Goal: Task Accomplishment & Management: Manage account settings

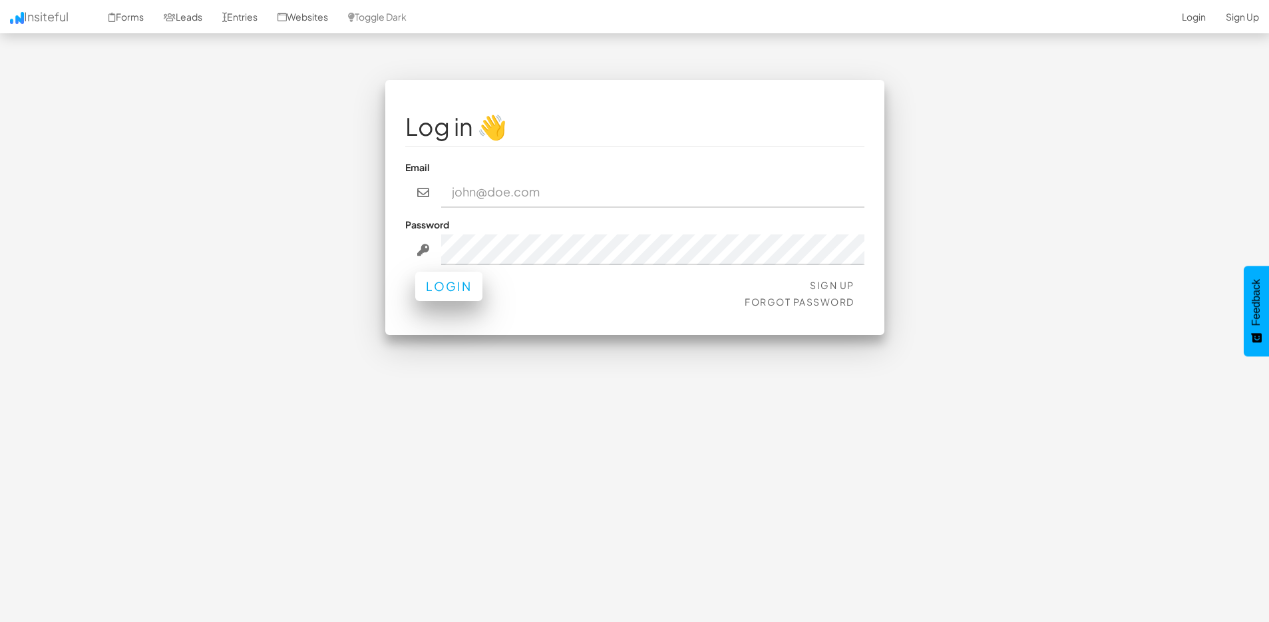
type input "bpontarelli@nordicenergy-us.com"
click at [437, 288] on button "Login" at bounding box center [448, 286] width 67 height 29
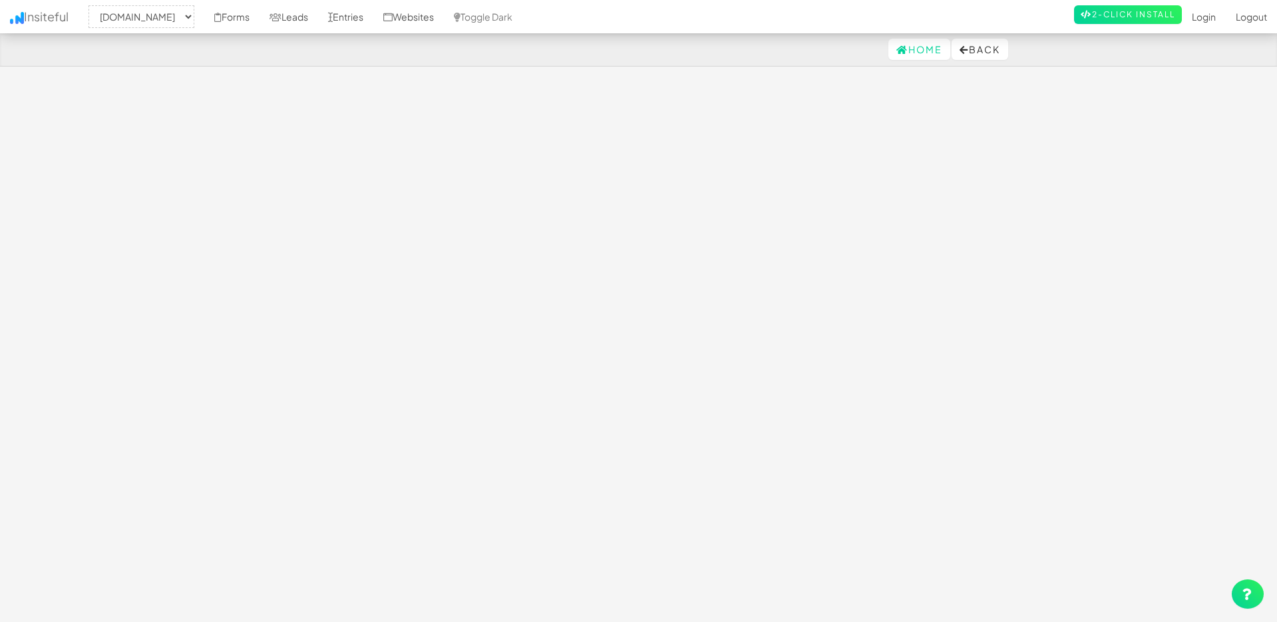
select select "2362"
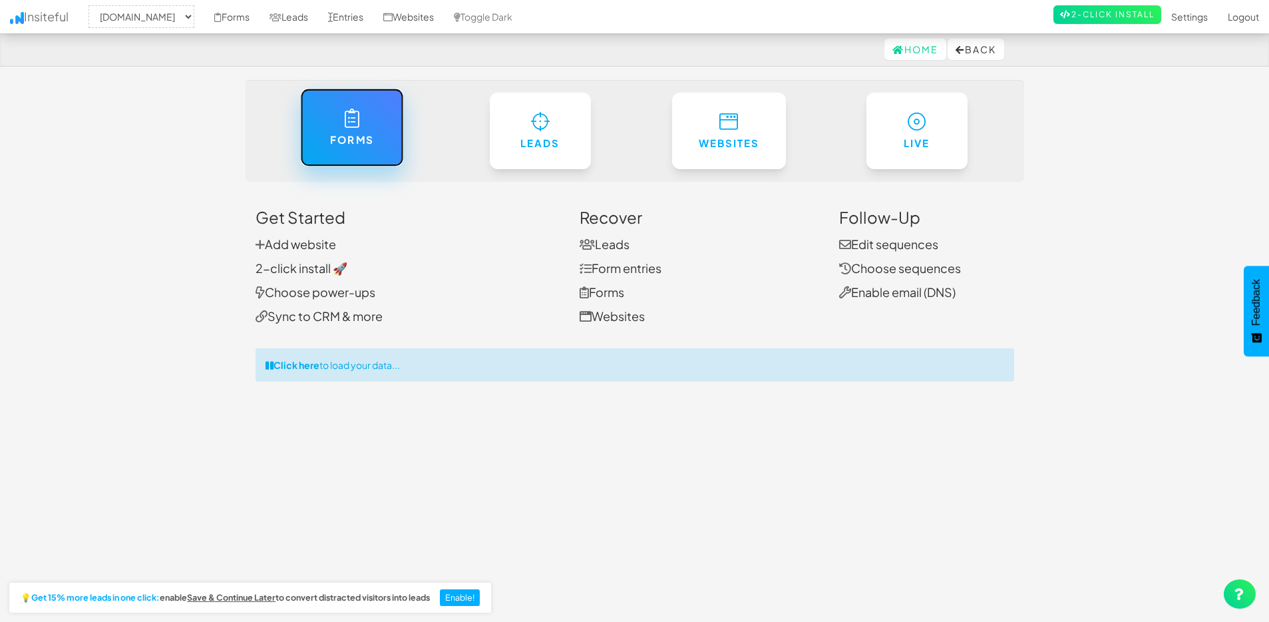
click at [359, 130] on link "Forms" at bounding box center [352, 128] width 103 height 78
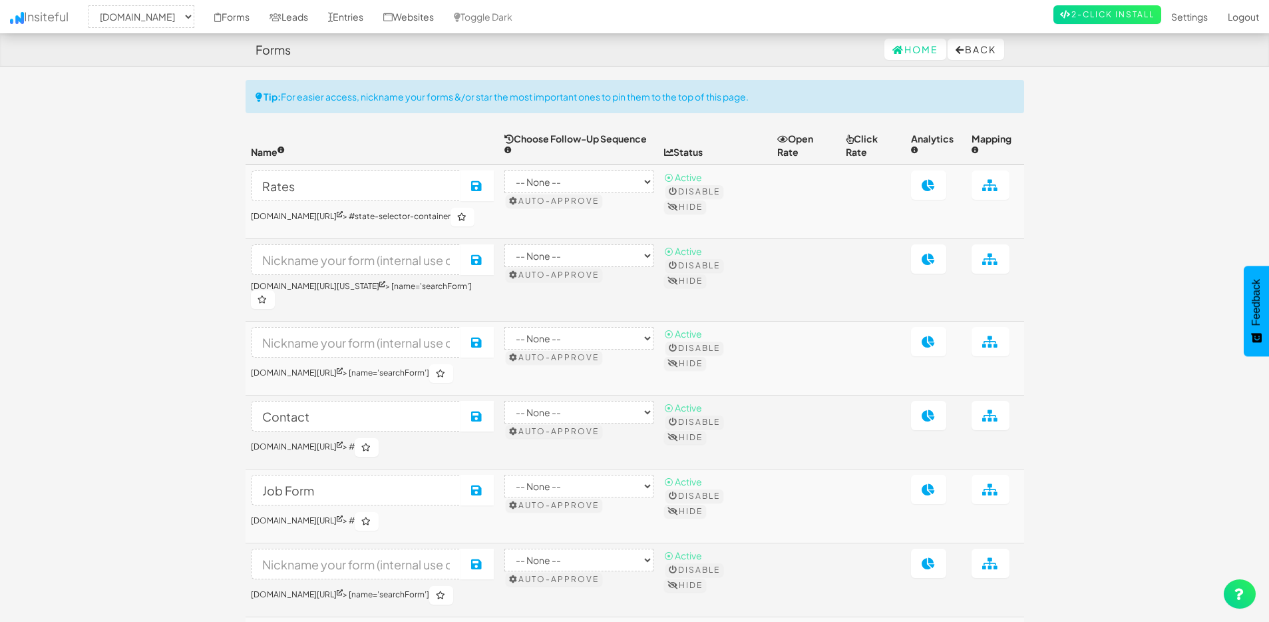
select select "2362"
click at [714, 262] on button "Disable" at bounding box center [695, 265] width 58 height 13
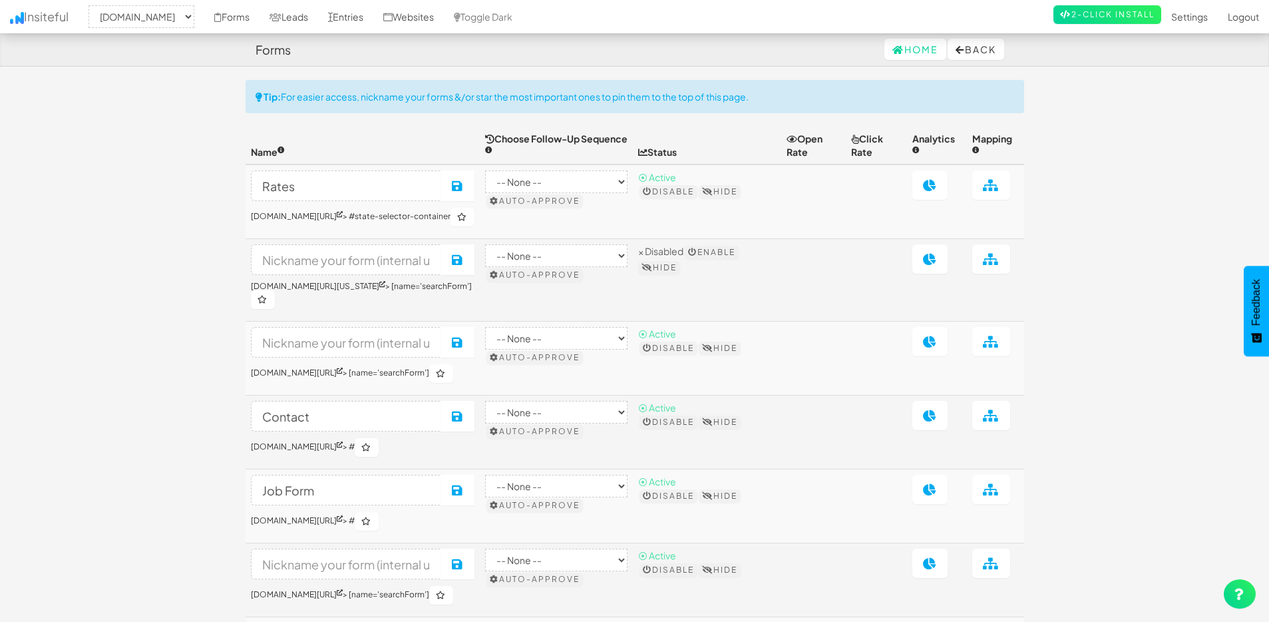
select select "2362"
click at [318, 16] on link "Leads" at bounding box center [289, 16] width 59 height 33
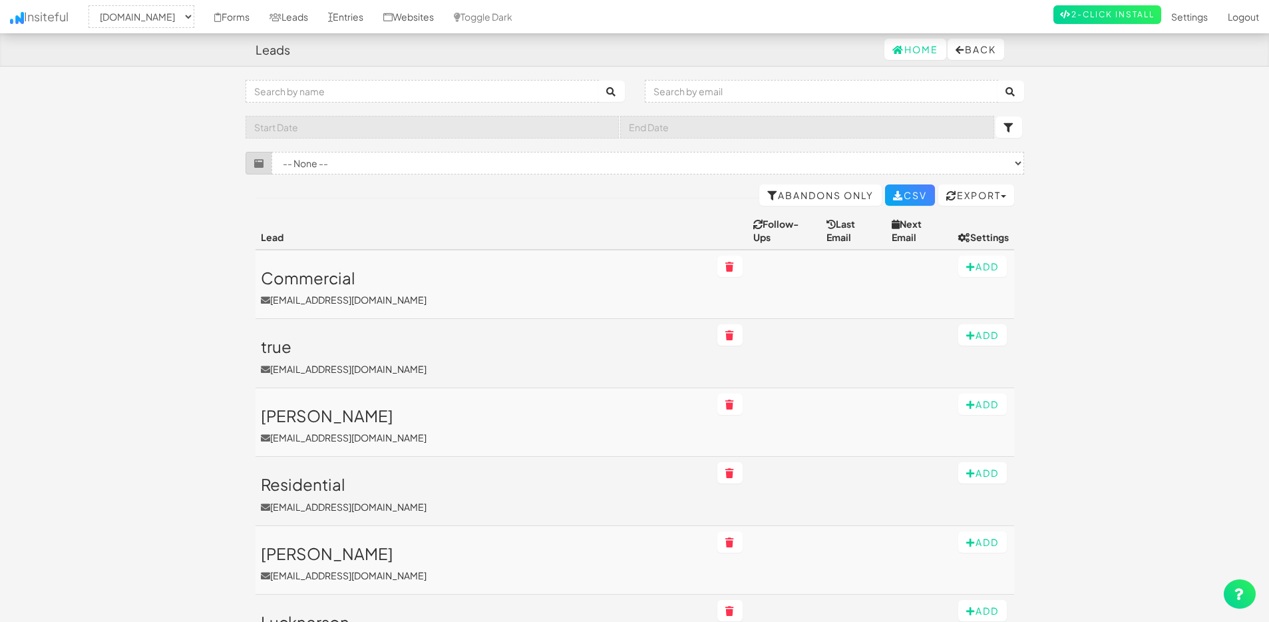
select select "2362"
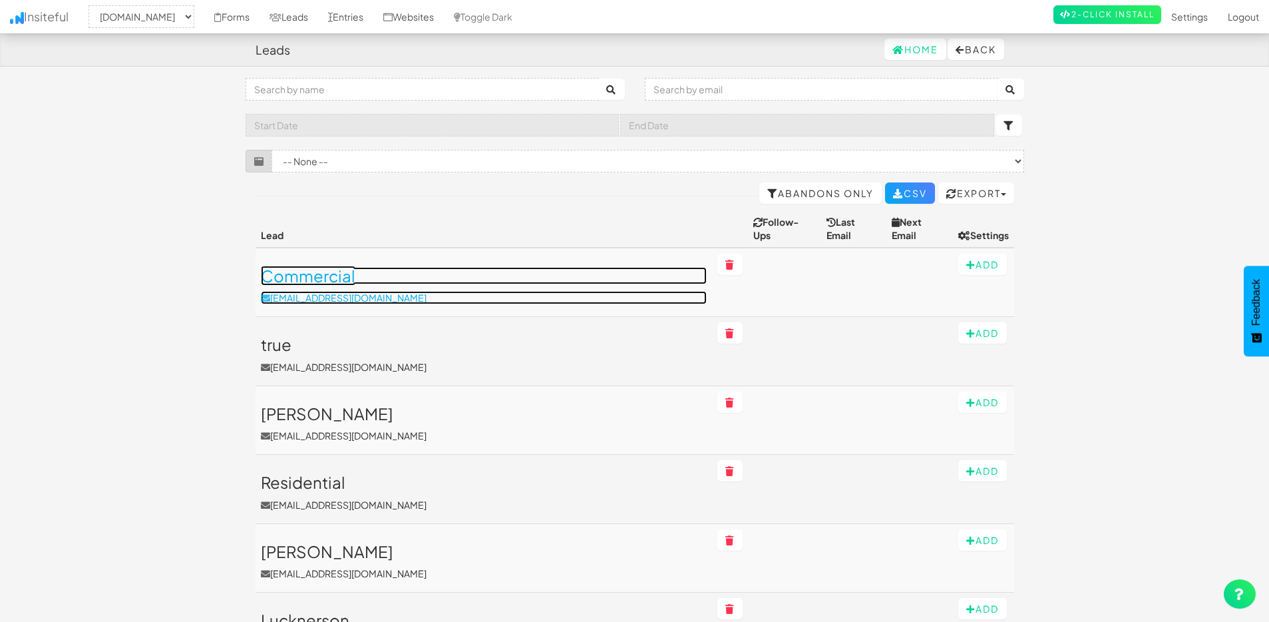
drag, startPoint x: 302, startPoint y: 262, endPoint x: 314, endPoint y: 263, distance: 12.7
click at [302, 267] on h3 "Commercial" at bounding box center [484, 275] width 447 height 17
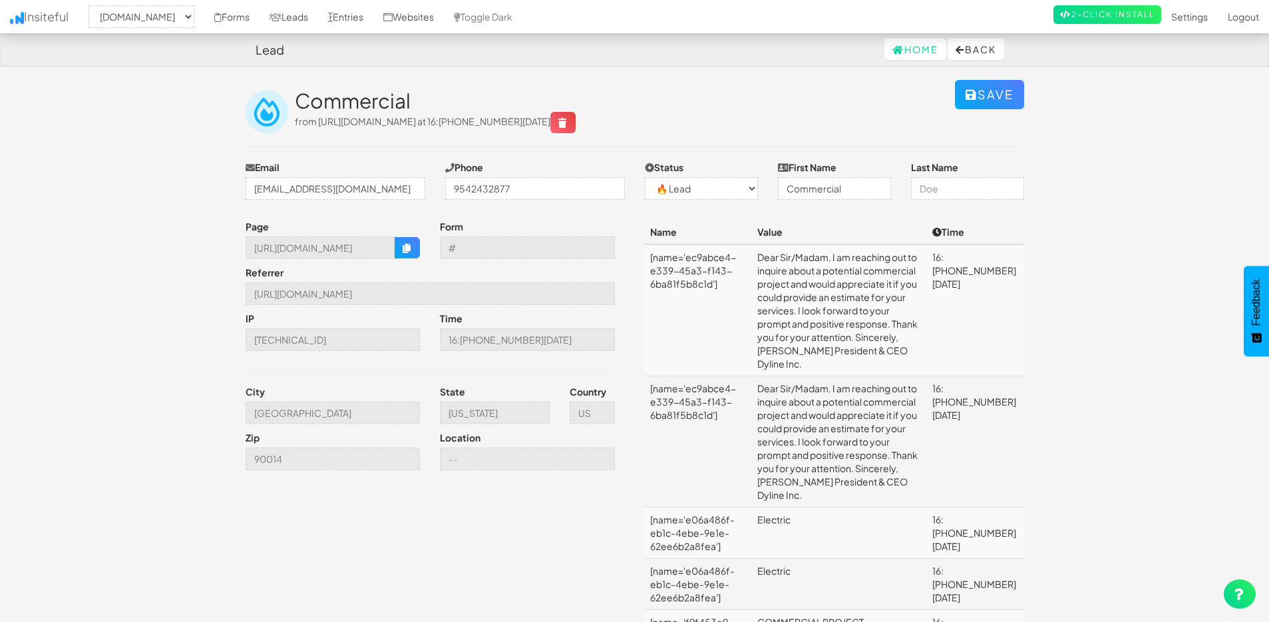
select select "2362"
select select "0"
drag, startPoint x: 702, startPoint y: 258, endPoint x: 706, endPoint y: 322, distance: 64.0
click at [720, 299] on td "[name='ec9abce4-e339-45a3-f143-6ba81f5b8c1d']" at bounding box center [698, 310] width 107 height 132
drag, startPoint x: 676, startPoint y: 363, endPoint x: 722, endPoint y: 437, distance: 87.6
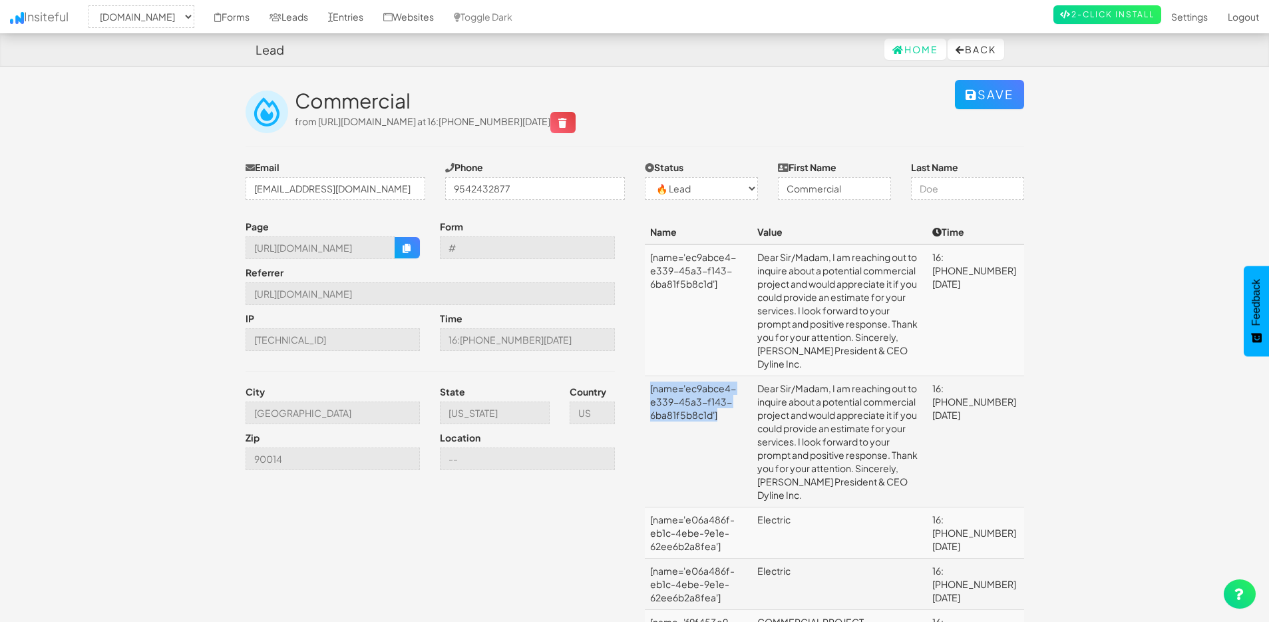
click at [716, 417] on td "[name='ec9abce4-e339-45a3-f143-6ba81f5b8c1d']" at bounding box center [698, 441] width 107 height 131
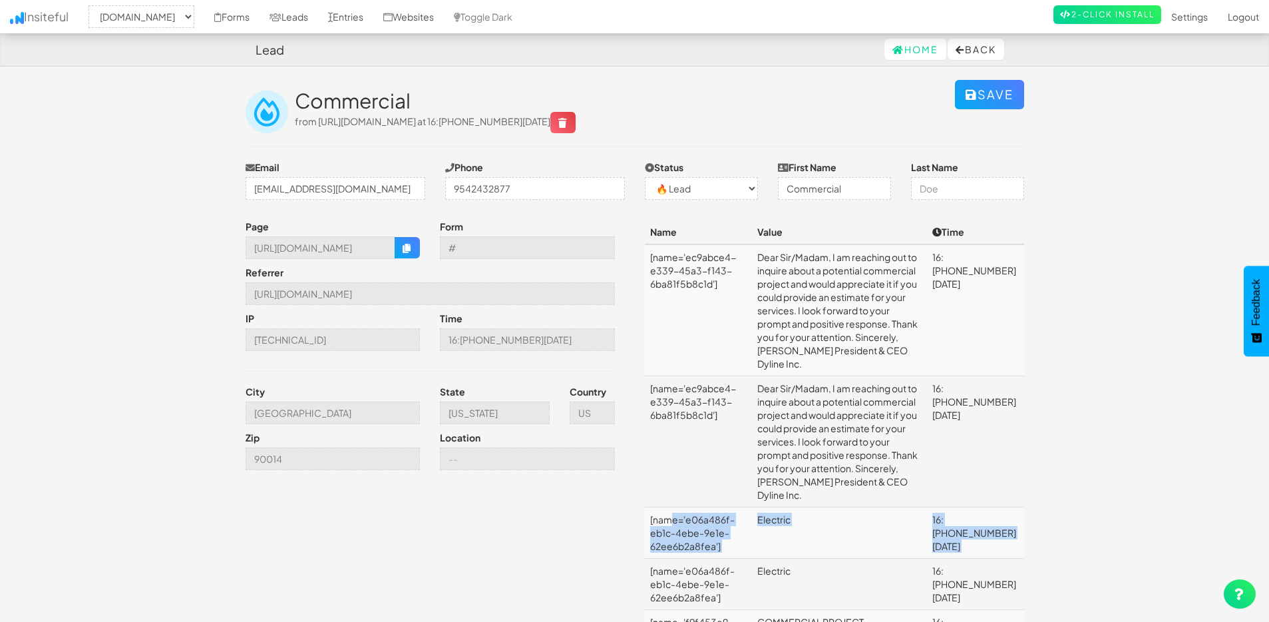
drag, startPoint x: 674, startPoint y: 466, endPoint x: 726, endPoint y: 505, distance: 65.2
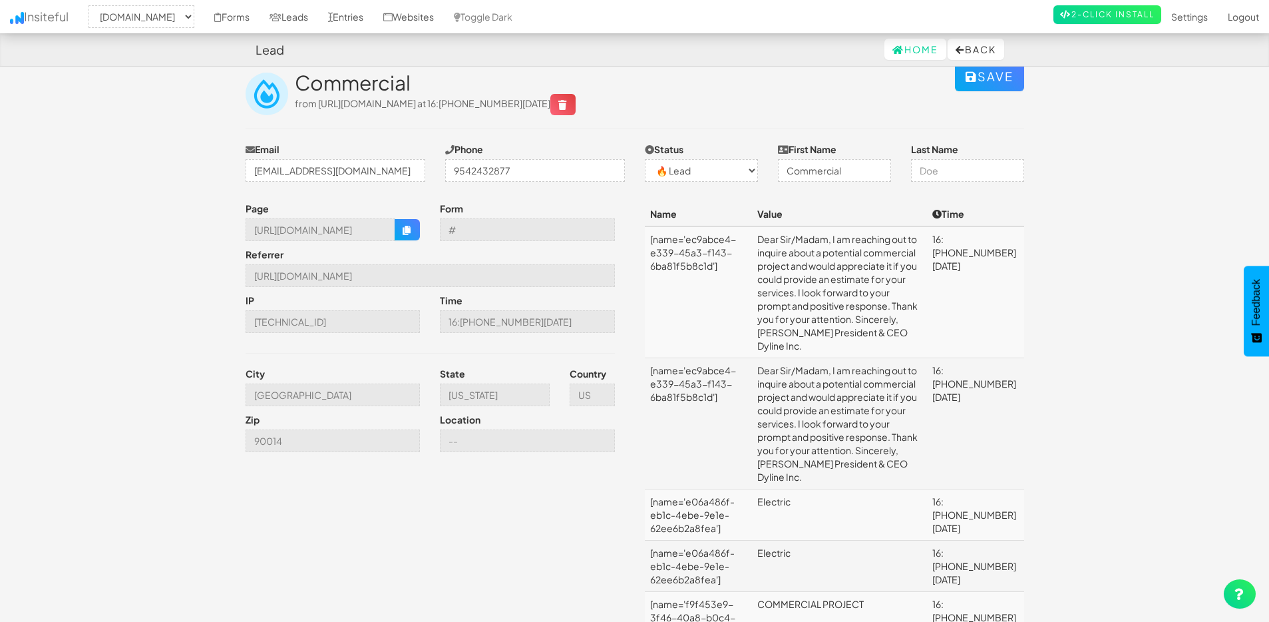
click at [726, 540] on td "[name='e06a486f-eb1c-4ebe-9e1e-62ee6b2a8fea']" at bounding box center [698, 565] width 107 height 51
drag, startPoint x: 650, startPoint y: 236, endPoint x: 724, endPoint y: 272, distance: 82.8
click at [724, 272] on td "[name='ec9abce4-e339-45a3-f143-6ba81f5b8c1d']" at bounding box center [698, 291] width 107 height 132
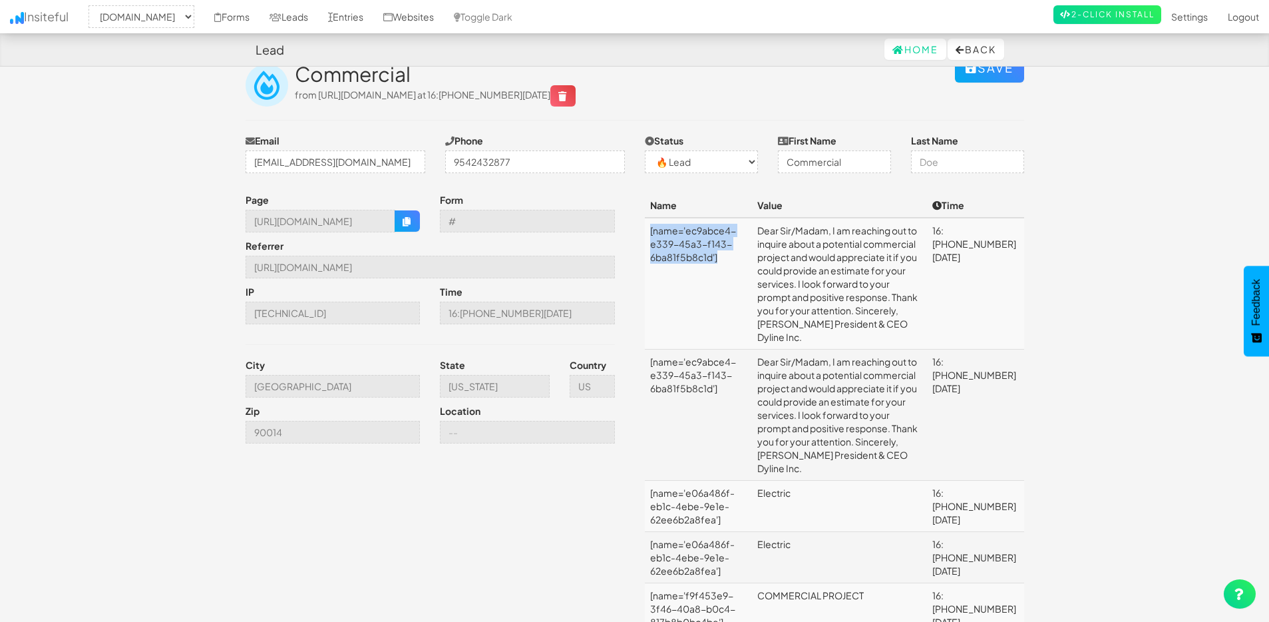
scroll to position [0, 0]
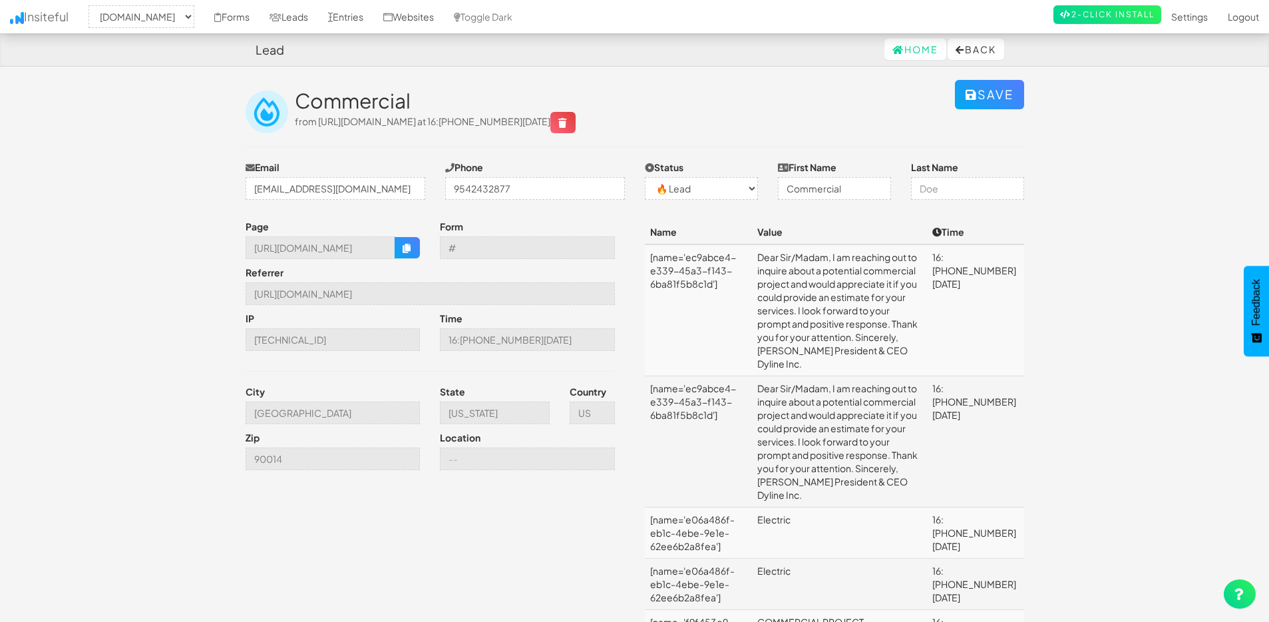
click at [496, 122] on span "from [URL][DOMAIN_NAME] at 16:[PHONE_NUMBER][DATE]" at bounding box center [435, 121] width 281 height 12
click at [495, 122] on span "from [URL][DOMAIN_NAME] at 16:[PHONE_NUMBER][DATE]" at bounding box center [435, 121] width 281 height 12
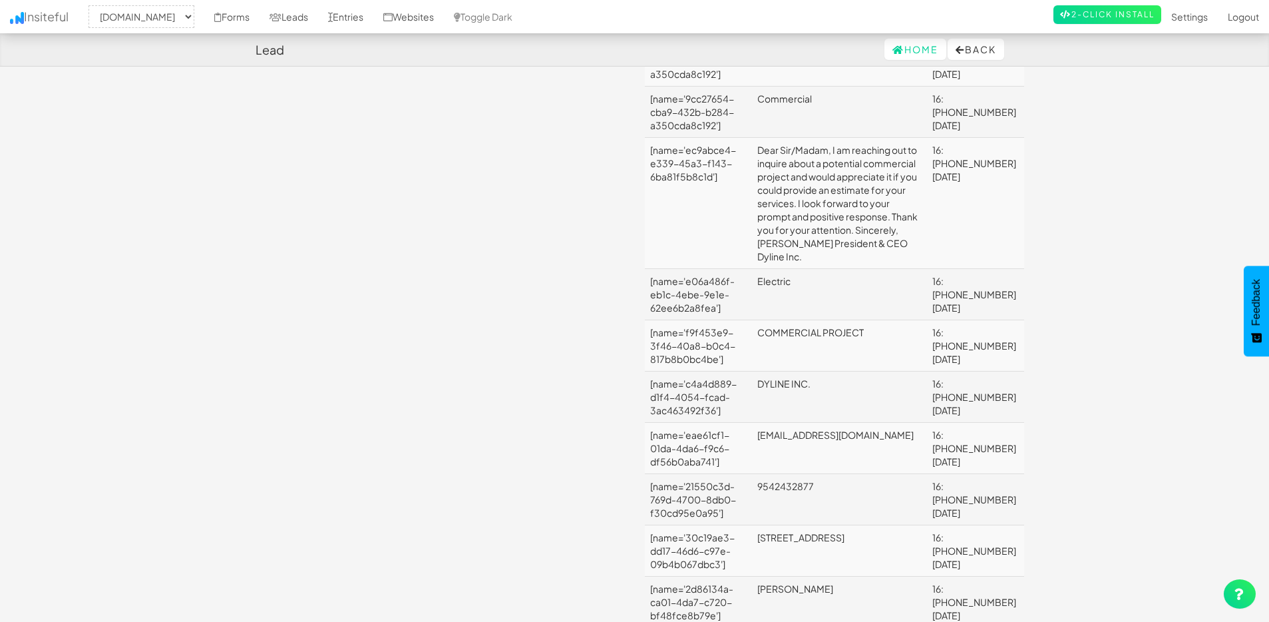
scroll to position [1226, 0]
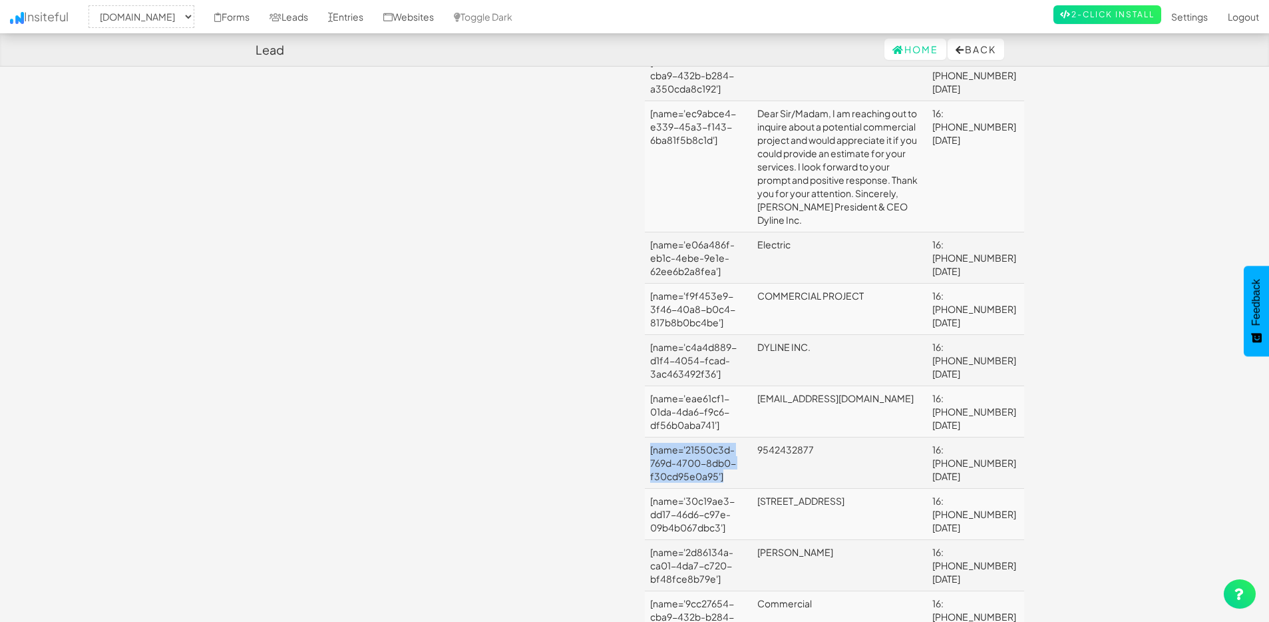
drag, startPoint x: 731, startPoint y: 395, endPoint x: 650, endPoint y: 361, distance: 88.3
click at [648, 437] on td "[name='21550c3d-769d-4700-8db0-f30cd95e0a95']" at bounding box center [698, 462] width 107 height 51
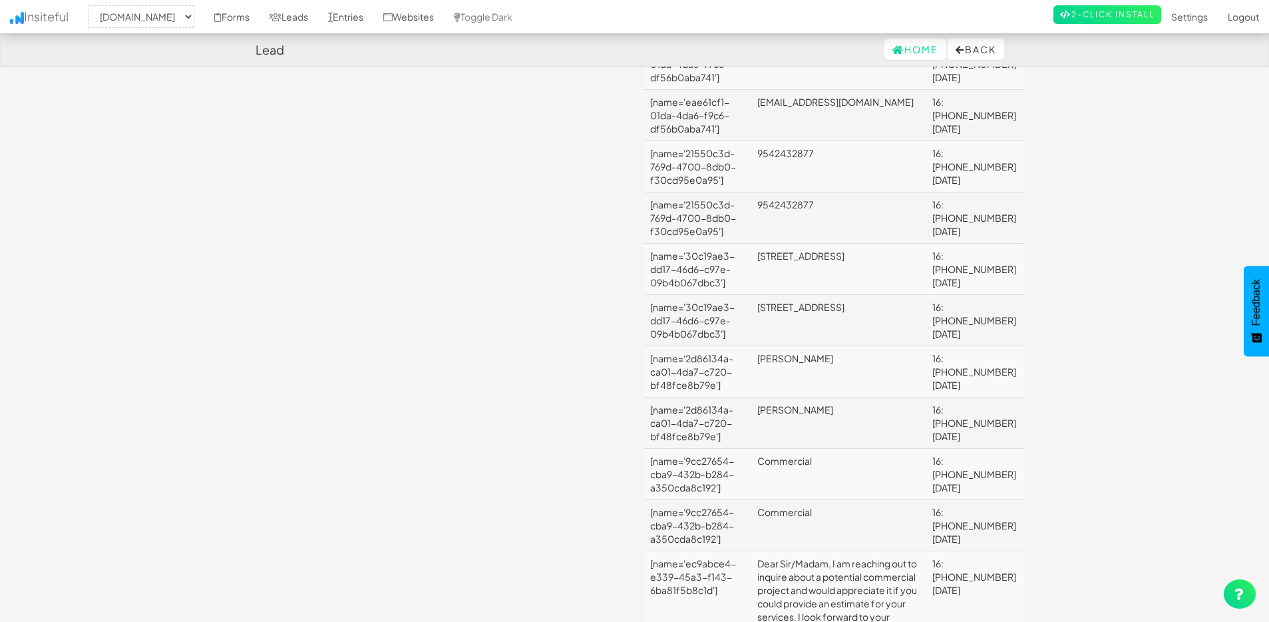
scroll to position [787, 0]
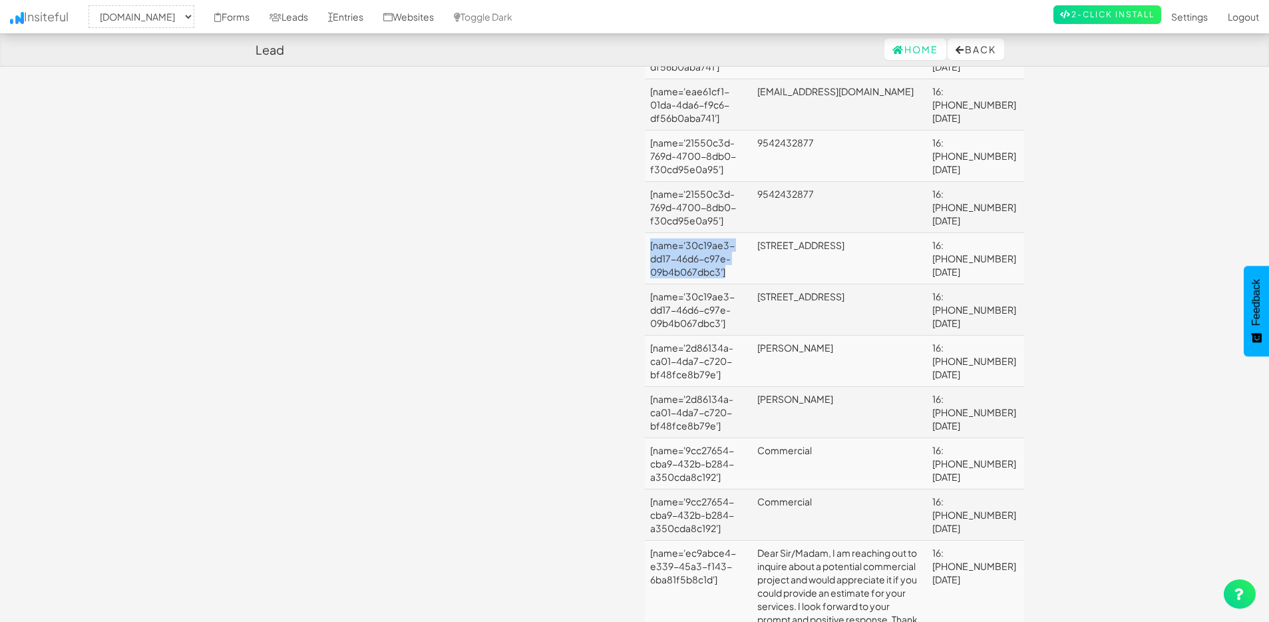
drag, startPoint x: 699, startPoint y: 215, endPoint x: 646, endPoint y: 194, distance: 56.7
click at [645, 233] on td "[name='30c19ae3-dd17-46d6-c97e-09b4b067dbc3']" at bounding box center [698, 258] width 107 height 51
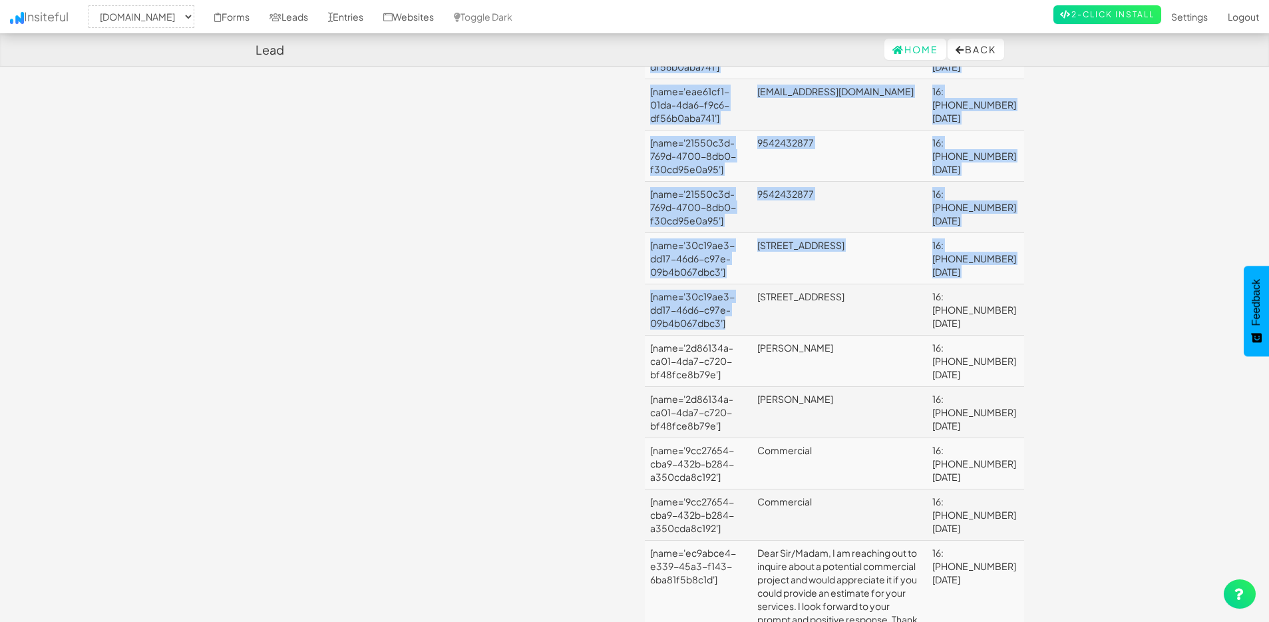
drag, startPoint x: 713, startPoint y: 272, endPoint x: 703, endPoint y: 210, distance: 63.4
click at [640, 239] on div "Name Value Time [name='ec9abce4-e339-45a3-f143-6ba81f5b8c1d'] Dear Sir/[PERSON_…" at bounding box center [834, 263] width 399 height 1661
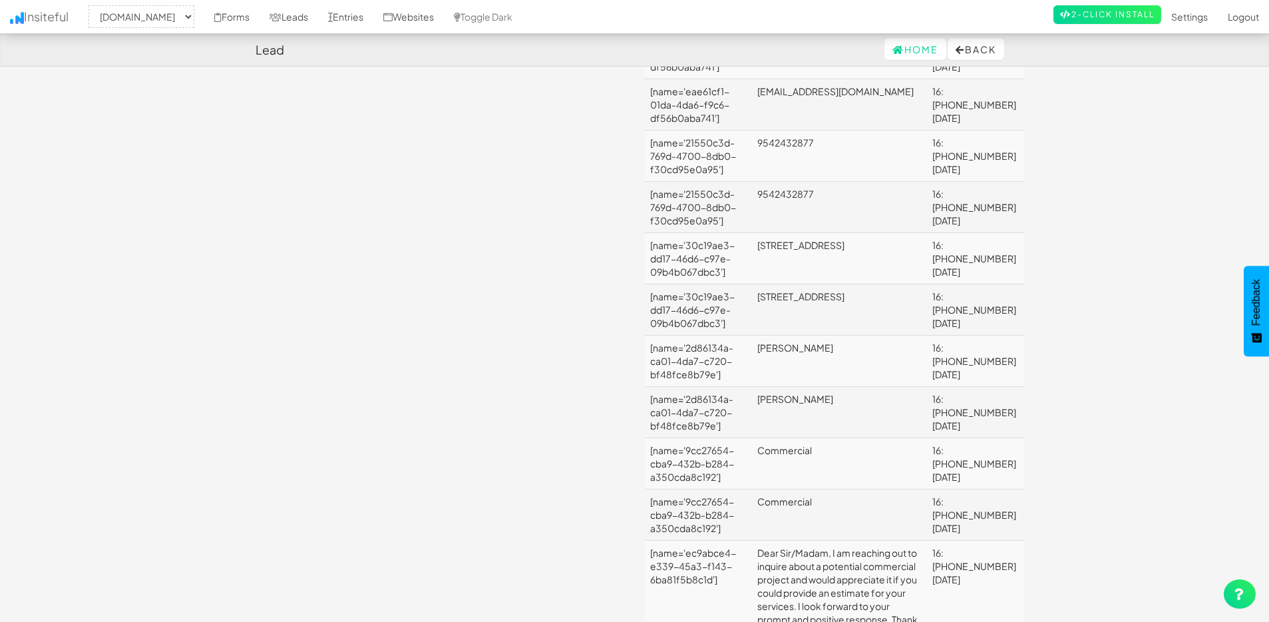
drag, startPoint x: 792, startPoint y: 194, endPoint x: 785, endPoint y: 194, distance: 7.3
click at [792, 233] on td "[STREET_ADDRESS]" at bounding box center [839, 258] width 175 height 51
drag, startPoint x: 762, startPoint y: 191, endPoint x: 946, endPoint y: 250, distance: 193.4
click at [946, 250] on tbody "[name='ec9abce4-e339-45a3-f143-6ba81f5b8c1d'] Dear Sir/[PERSON_NAME], I am reac…" at bounding box center [834, 269] width 379 height 1623
click at [1005, 233] on td "16:[PHONE_NUMBER][DATE]" at bounding box center [975, 258] width 97 height 51
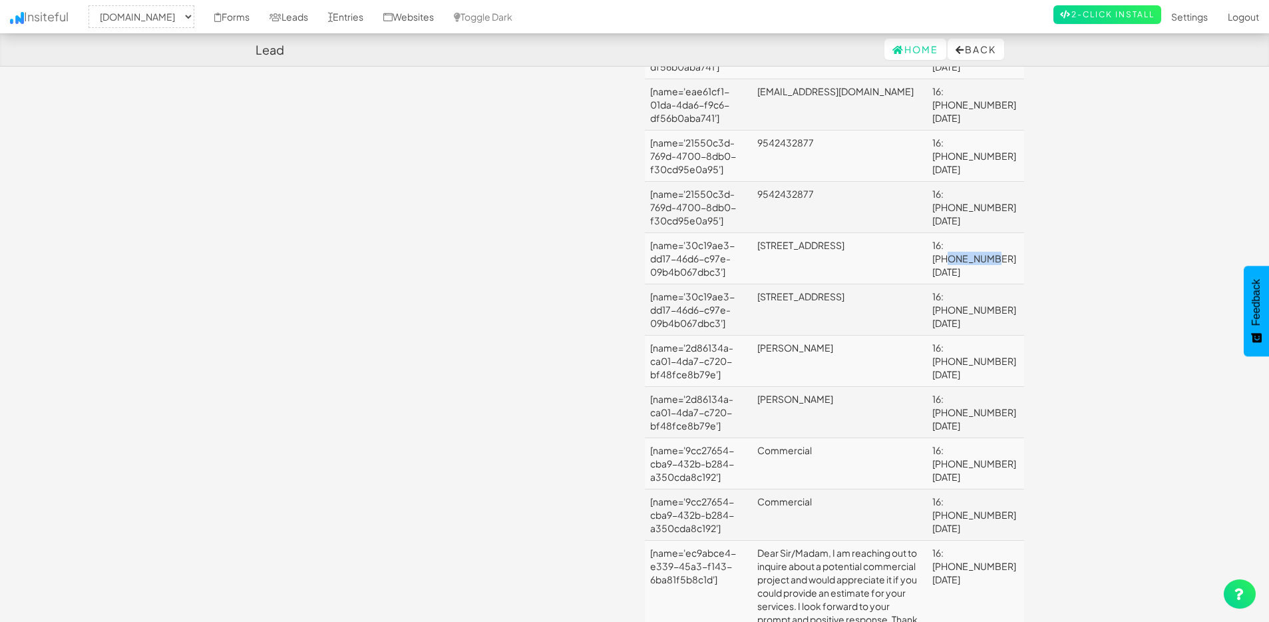
click at [1004, 233] on td "16:[PHONE_NUMBER][DATE]" at bounding box center [975, 258] width 97 height 51
click at [998, 233] on td "16:[PHONE_NUMBER][DATE]" at bounding box center [975, 258] width 97 height 51
drag, startPoint x: 998, startPoint y: 194, endPoint x: 997, endPoint y: 218, distance: 24.6
click at [998, 233] on td "16:[PHONE_NUMBER][DATE]" at bounding box center [975, 258] width 97 height 51
click at [986, 284] on td "16:[PHONE_NUMBER][DATE]" at bounding box center [975, 309] width 97 height 51
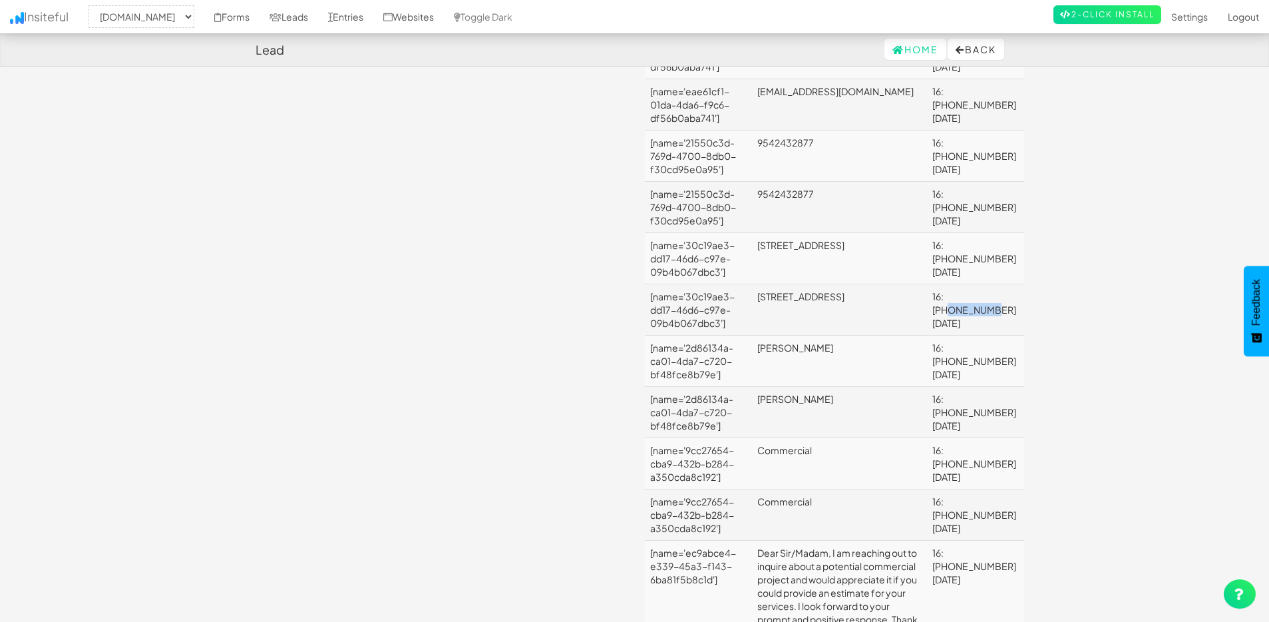
click at [986, 284] on td "16:[PHONE_NUMBER][DATE]" at bounding box center [975, 309] width 97 height 51
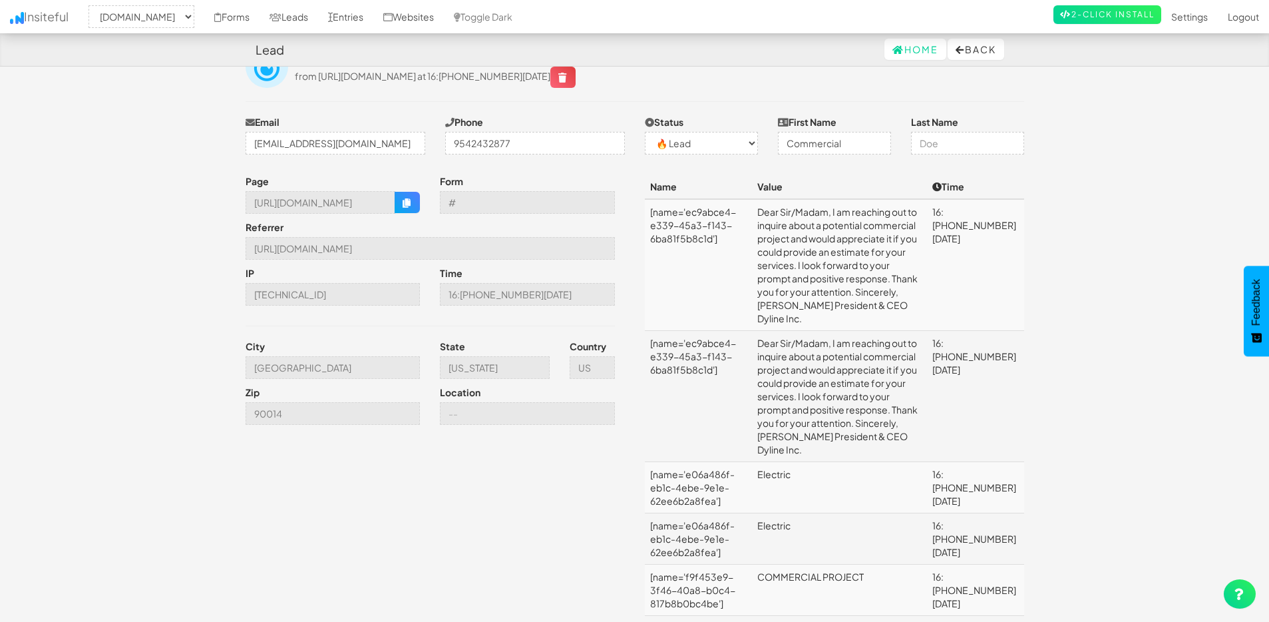
scroll to position [0, 0]
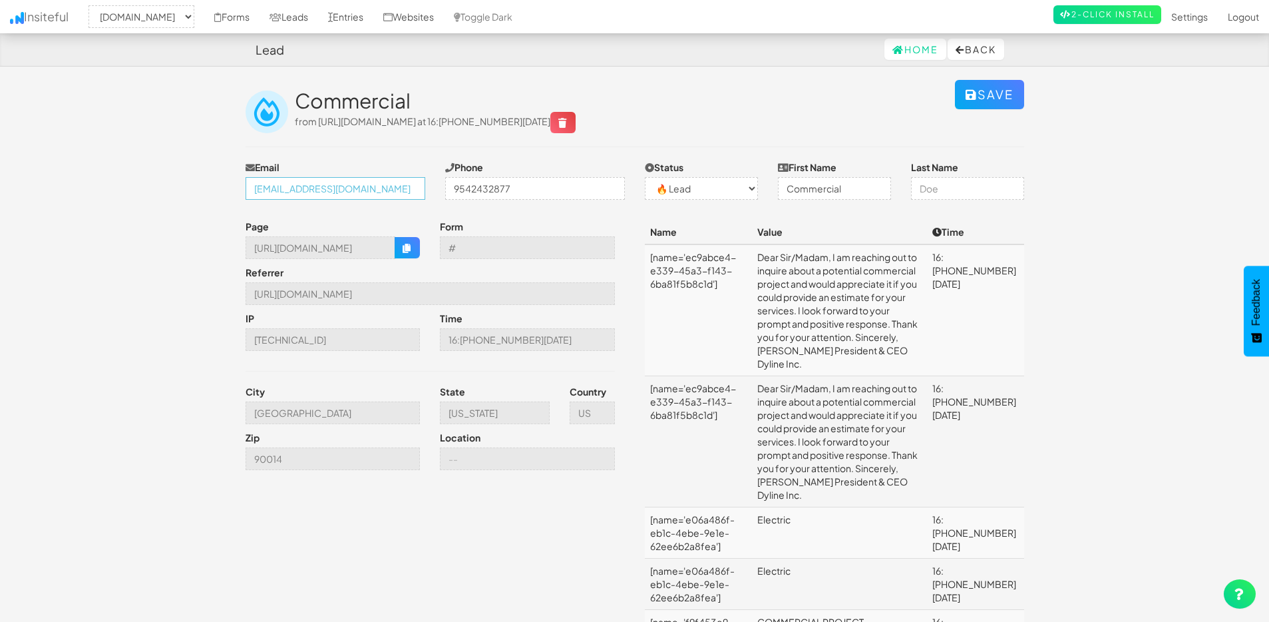
drag, startPoint x: 385, startPoint y: 188, endPoint x: 227, endPoint y: 186, distance: 157.8
drag, startPoint x: 658, startPoint y: 256, endPoint x: 803, endPoint y: 314, distance: 157.1
click at [736, 299] on td "[name='ec9abce4-e339-45a3-f143-6ba81f5b8c1d']" at bounding box center [698, 310] width 107 height 132
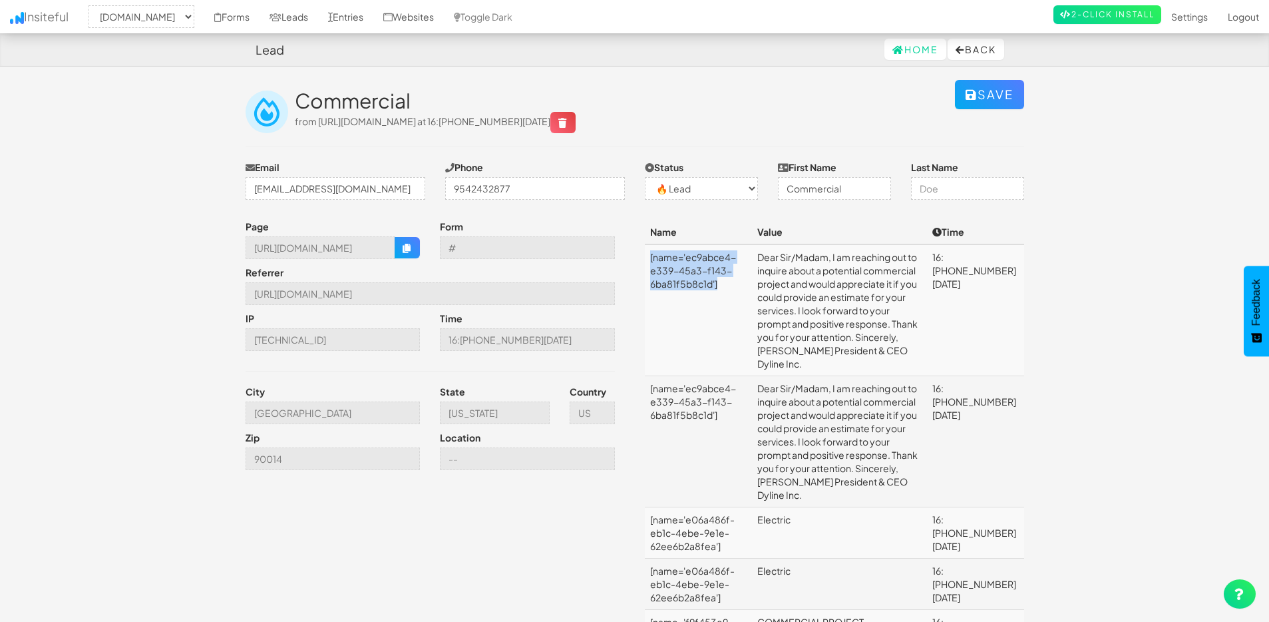
click at [656, 262] on td "[name='ec9abce4-e339-45a3-f143-6ba81f5b8c1d']" at bounding box center [698, 310] width 107 height 132
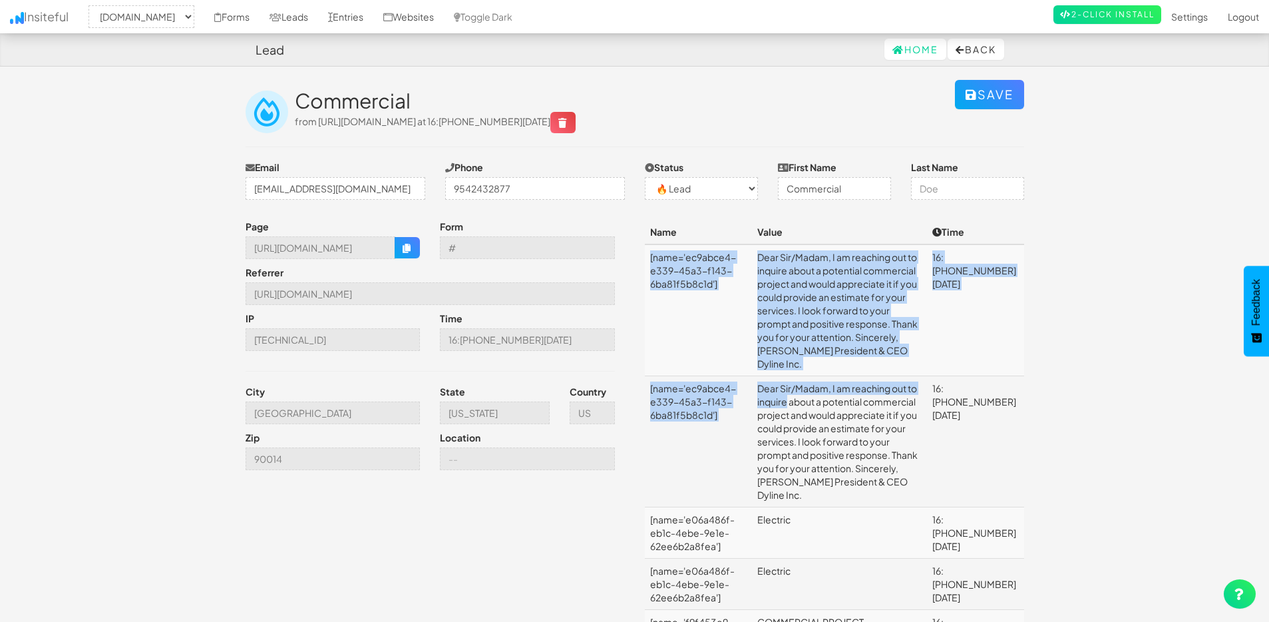
drag, startPoint x: 649, startPoint y: 254, endPoint x: 958, endPoint y: 364, distance: 328.0
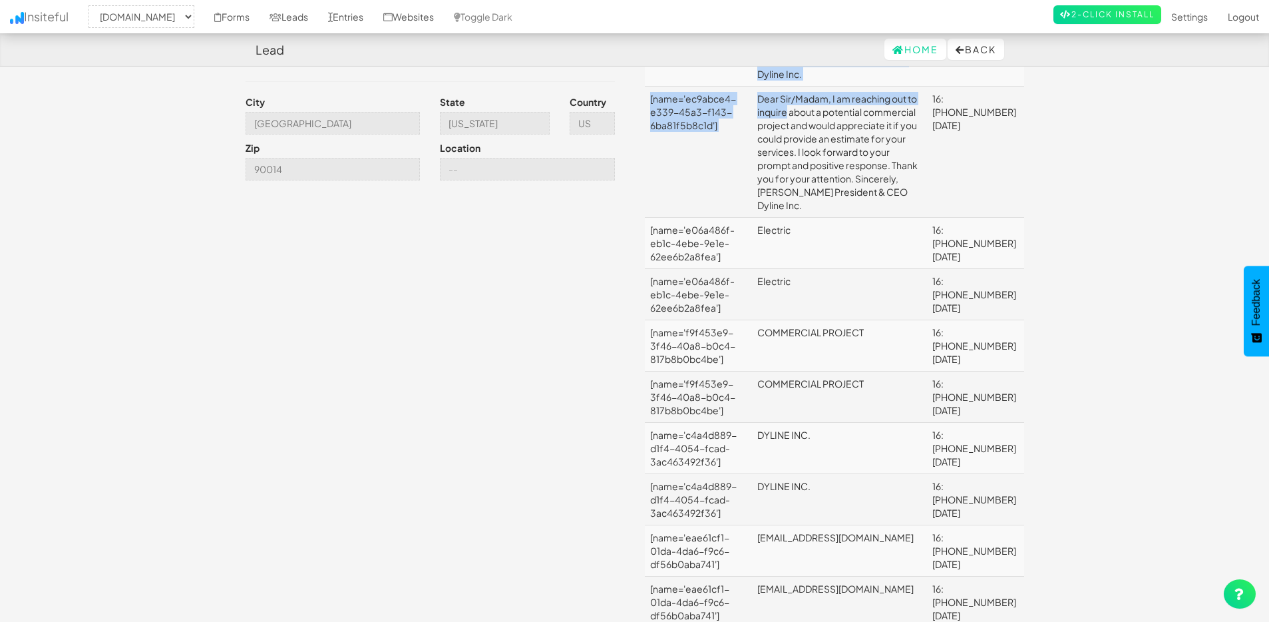
scroll to position [294, 0]
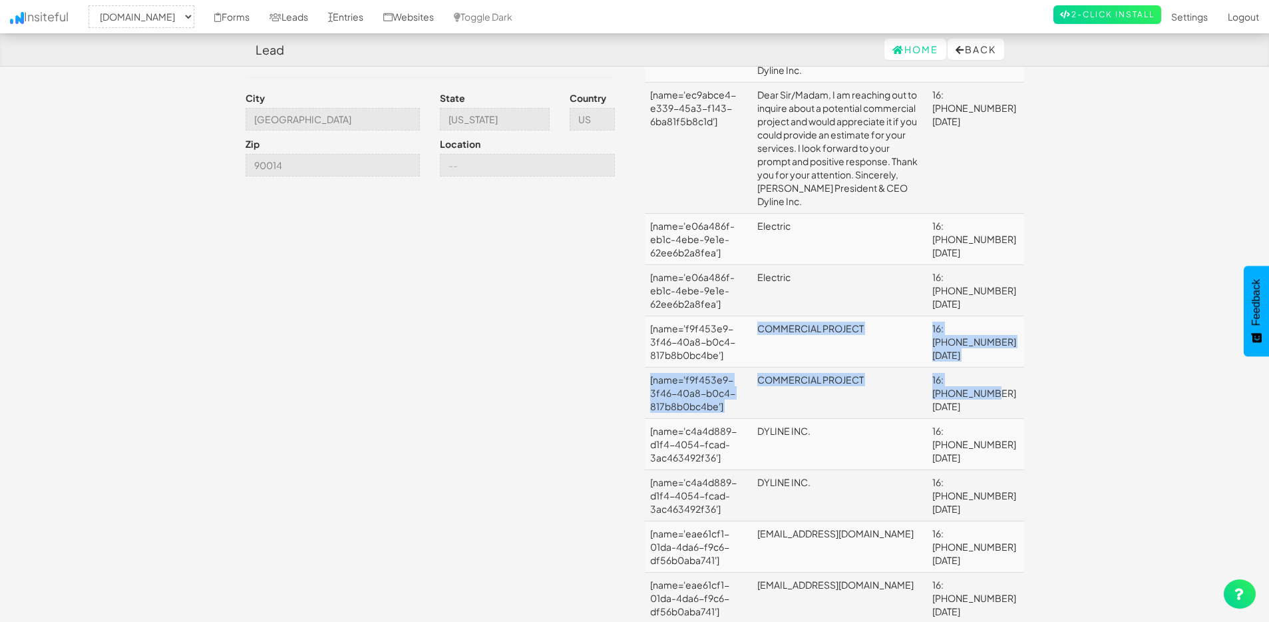
drag, startPoint x: 755, startPoint y: 273, endPoint x: 1019, endPoint y: 341, distance: 273.0
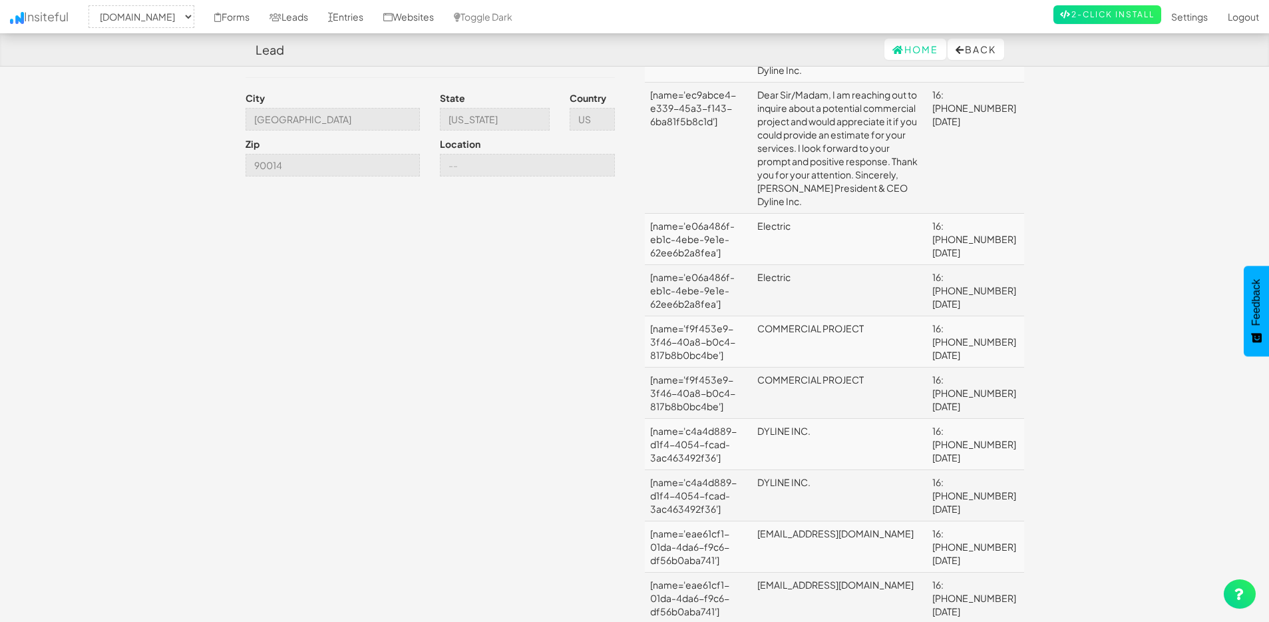
drag, startPoint x: 650, startPoint y: 272, endPoint x: 729, endPoint y: 315, distance: 90.3
click at [735, 316] on td "[name='f9f453e9-3f46-40a8-b0c4-817b8b0bc4be']" at bounding box center [698, 341] width 107 height 51
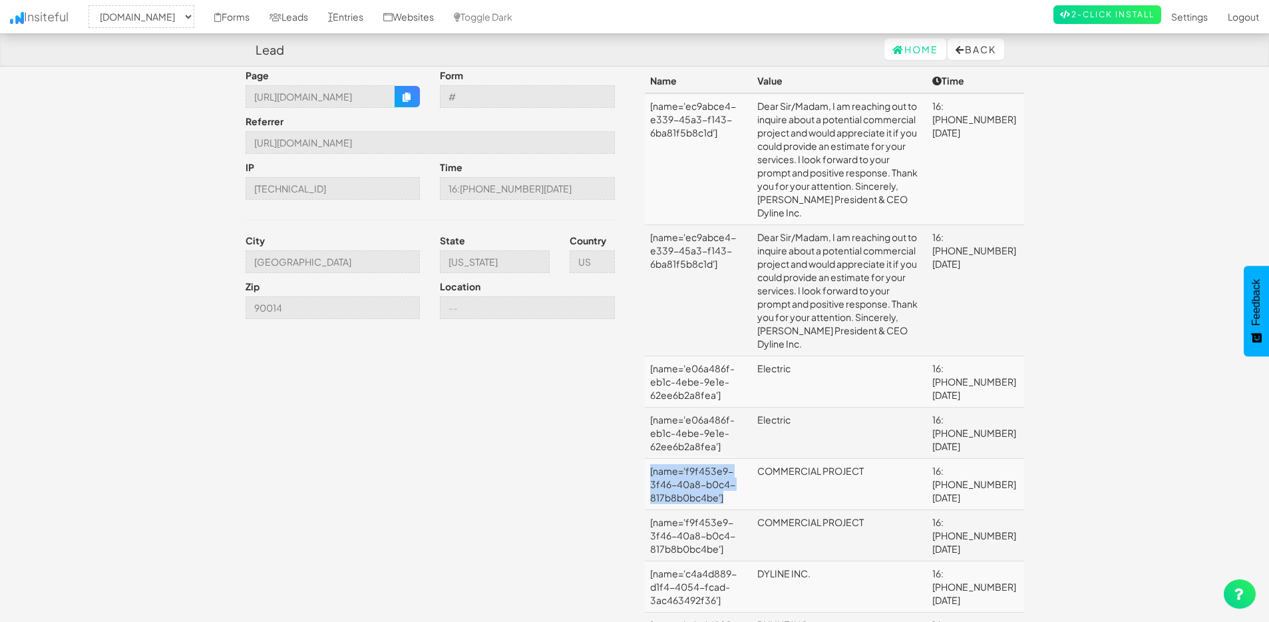
scroll to position [145, 0]
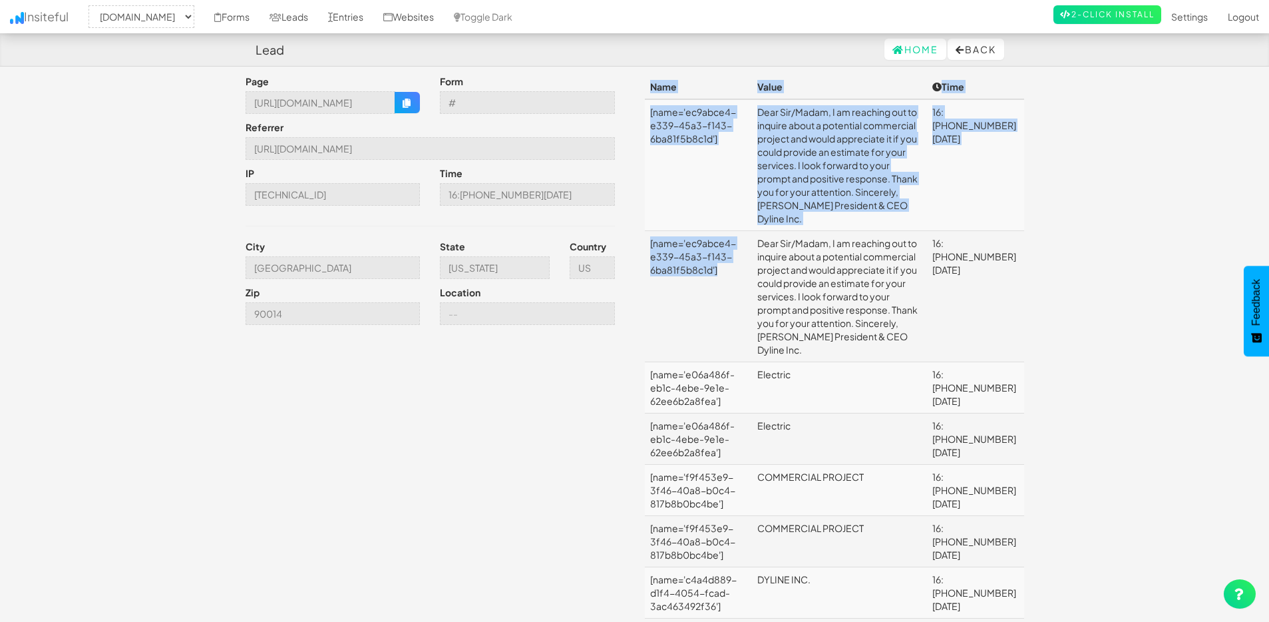
drag, startPoint x: 700, startPoint y: 238, endPoint x: 641, endPoint y: 212, distance: 64.7
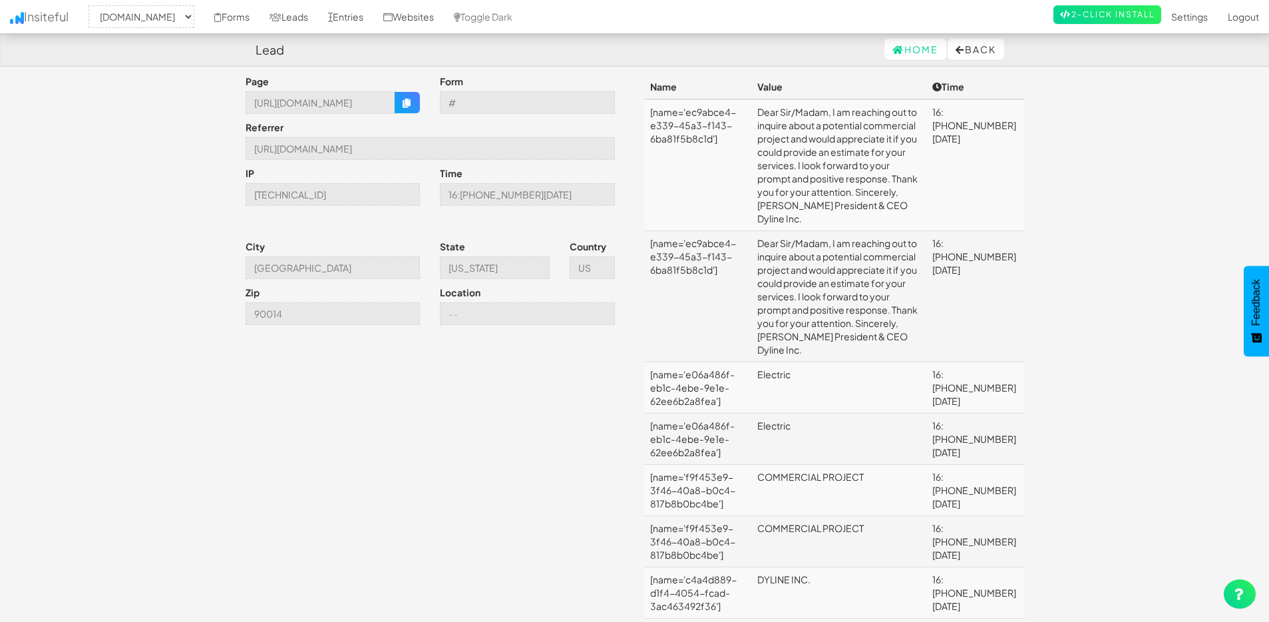
drag, startPoint x: 728, startPoint y: 244, endPoint x: 675, endPoint y: 265, distance: 57.1
click at [648, 231] on td "[name='ec9abce4-e339-45a3-f143-6ba81f5b8c1d']" at bounding box center [698, 296] width 107 height 131
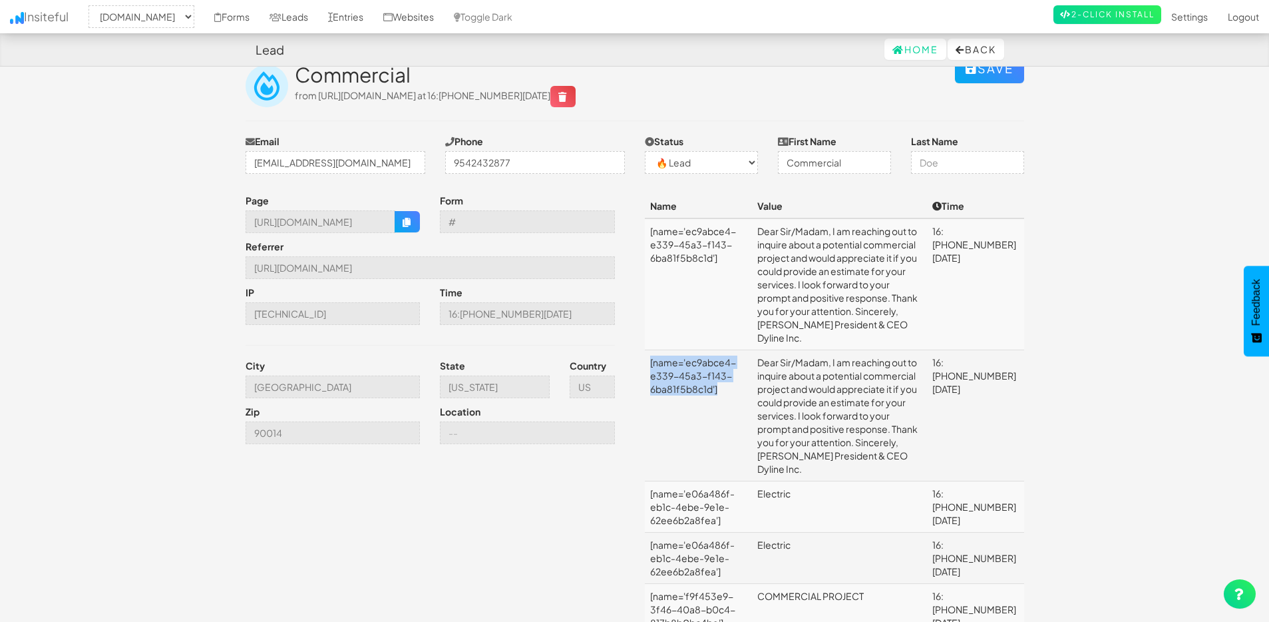
scroll to position [0, 0]
